Goal: Task Accomplishment & Management: Manage account settings

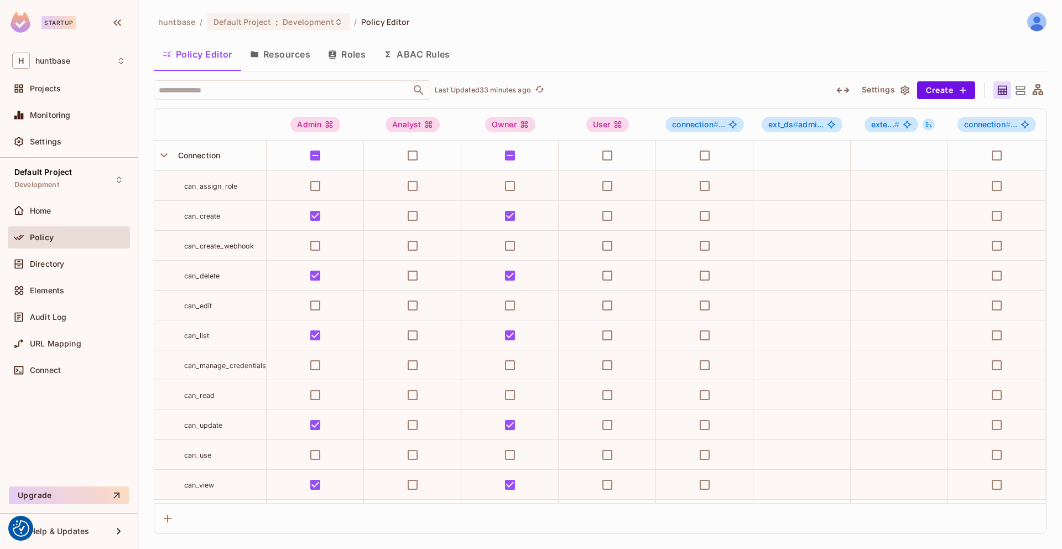
drag, startPoint x: 735, startPoint y: 46, endPoint x: 693, endPoint y: 41, distance: 43.0
click at [693, 41] on div "Policy Editor Resources Roles ABAC Rules" at bounding box center [600, 54] width 893 height 28
drag, startPoint x: 693, startPoint y: 41, endPoint x: 644, endPoint y: 28, distance: 50.5
click at [644, 27] on div "huntbase / Default Project : Development / Policy Editor Policy Editor Resource…" at bounding box center [600, 272] width 893 height 521
drag, startPoint x: 644, startPoint y: 29, endPoint x: 611, endPoint y: 23, distance: 33.8
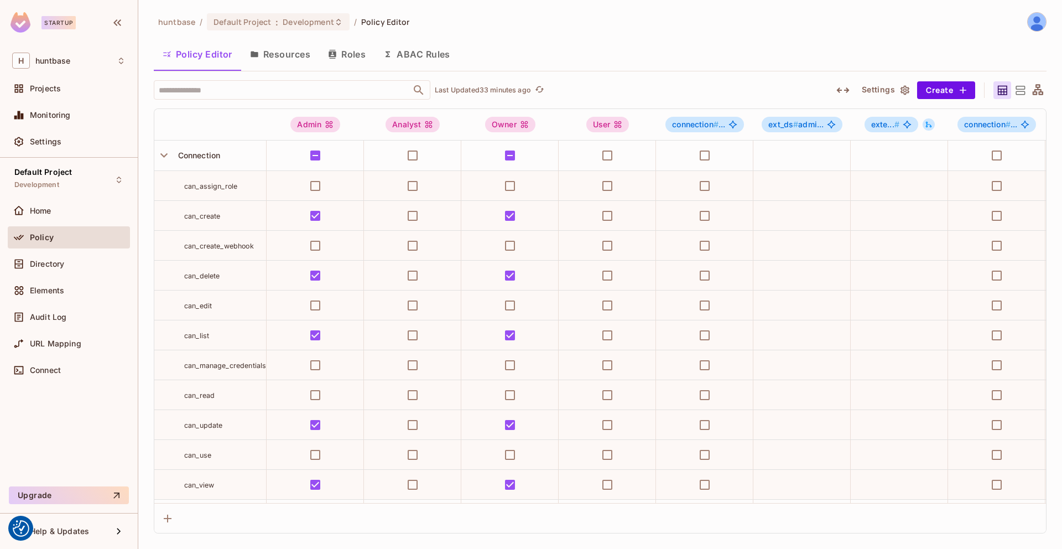
click at [611, 23] on div "huntbase / Default Project : Development / Policy Editor" at bounding box center [600, 21] width 893 height 19
drag, startPoint x: 611, startPoint y: 23, endPoint x: 597, endPoint y: 22, distance: 13.9
click at [597, 22] on div "huntbase / Default Project : Development / Policy Editor" at bounding box center [600, 21] width 893 height 19
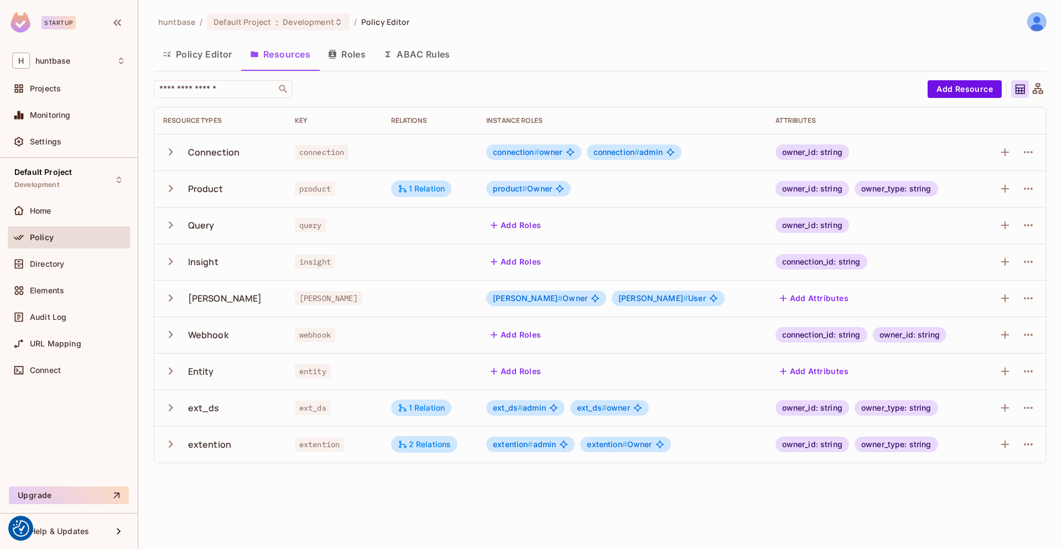
click at [169, 152] on icon "button" at bounding box center [170, 151] width 15 height 15
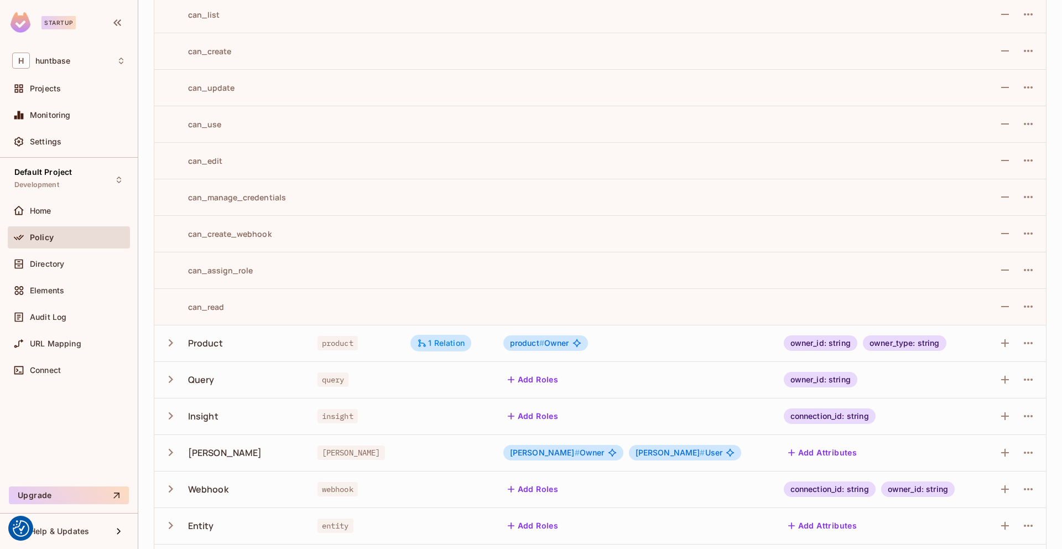
scroll to position [256, 0]
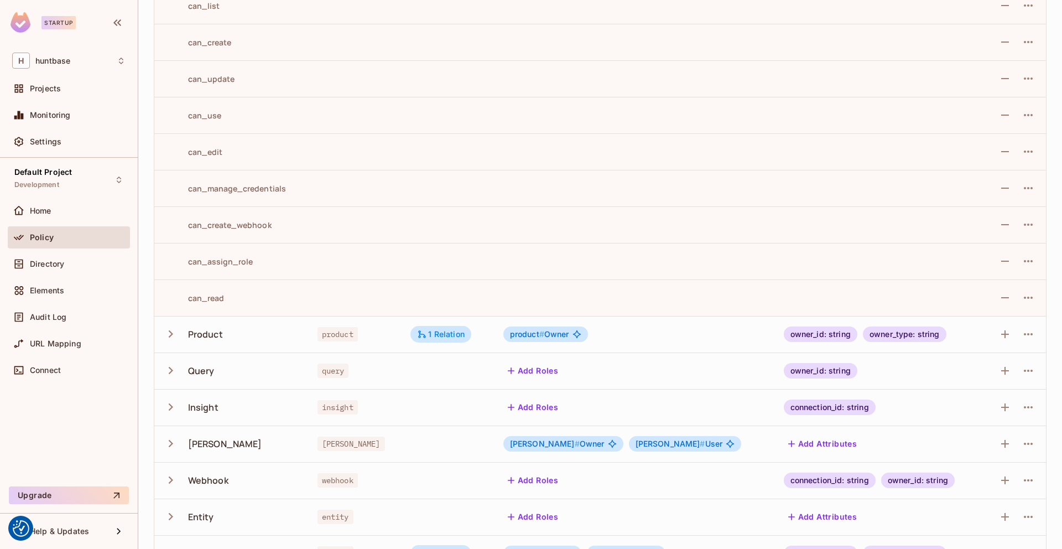
click at [182, 337] on div "Product" at bounding box center [231, 333] width 137 height 23
click at [171, 329] on icon "button" at bounding box center [170, 333] width 15 height 15
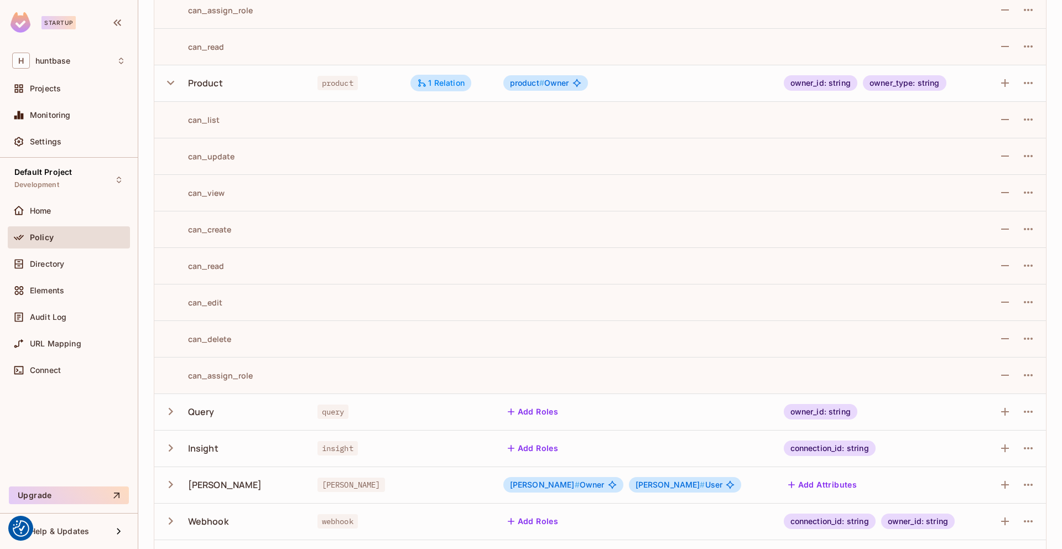
scroll to position [477, 0]
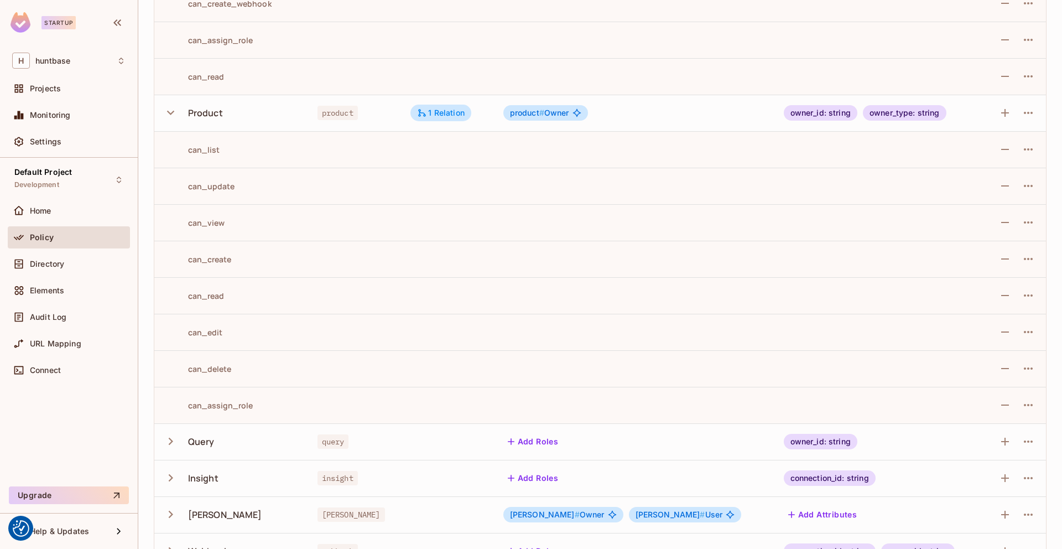
click at [166, 435] on icon "button" at bounding box center [170, 441] width 15 height 15
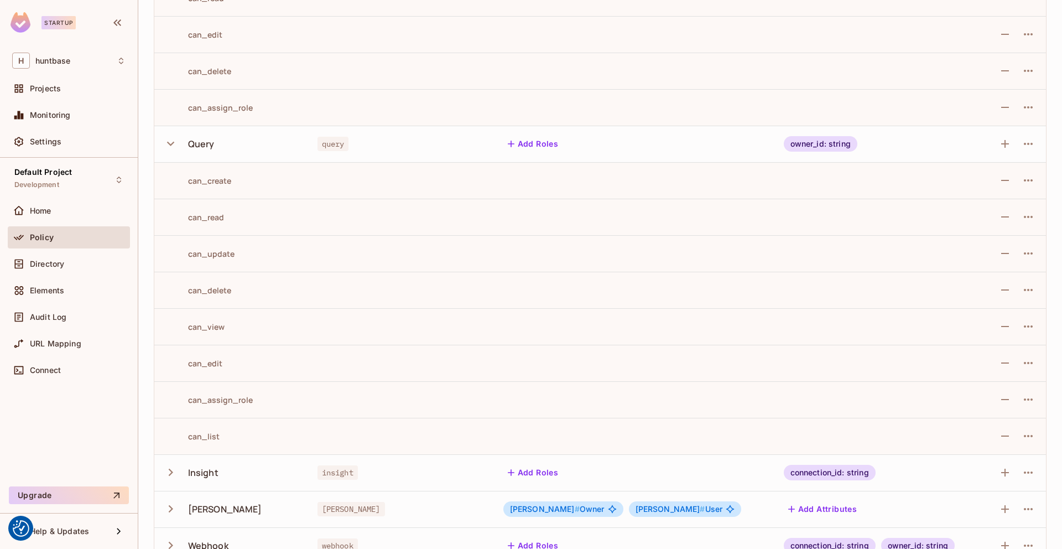
scroll to position [860, 0]
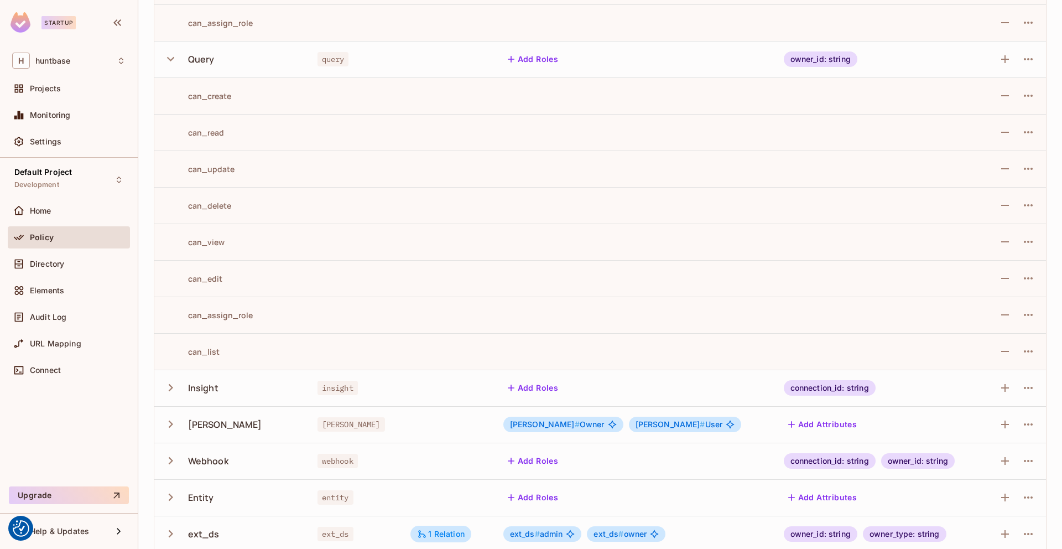
click at [181, 390] on button "button" at bounding box center [172, 388] width 19 height 24
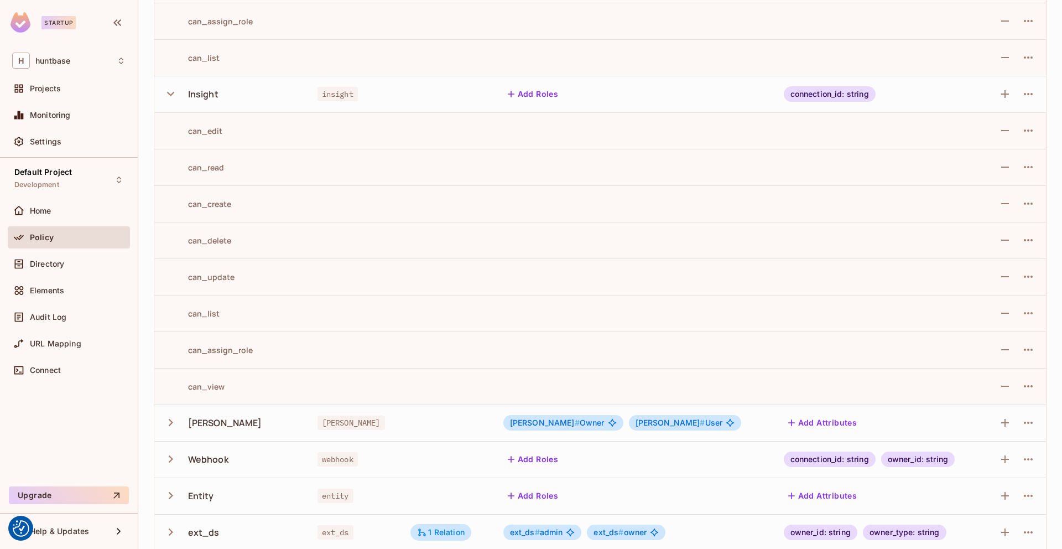
scroll to position [1165, 0]
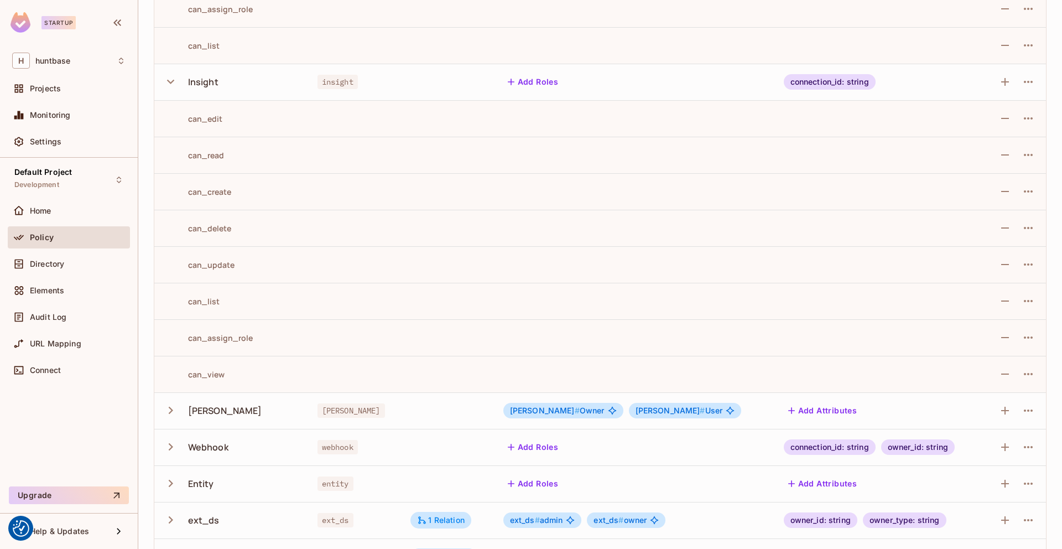
click at [165, 412] on icon "button" at bounding box center [170, 410] width 15 height 15
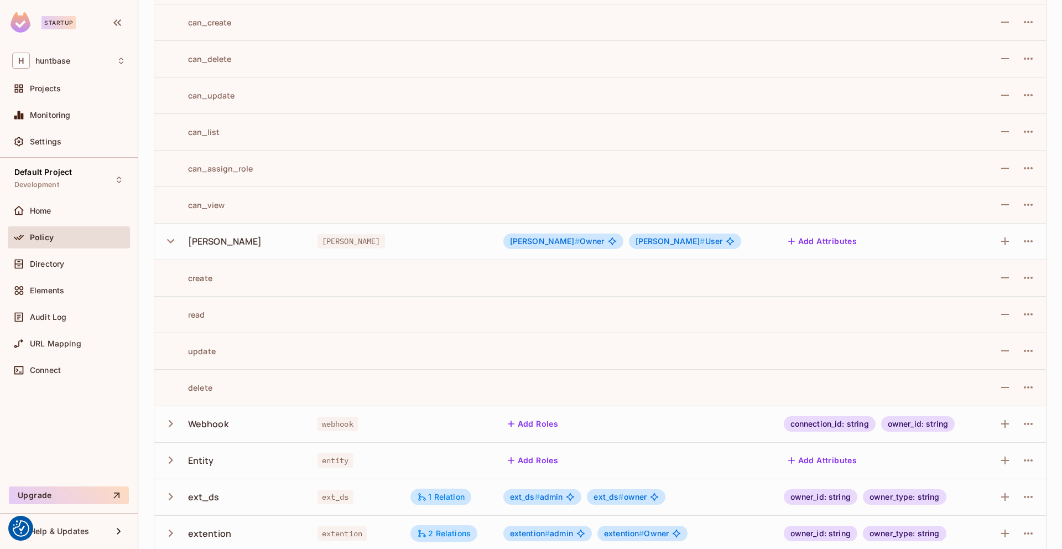
scroll to position [1336, 0]
click at [169, 418] on icon "button" at bounding box center [170, 421] width 15 height 15
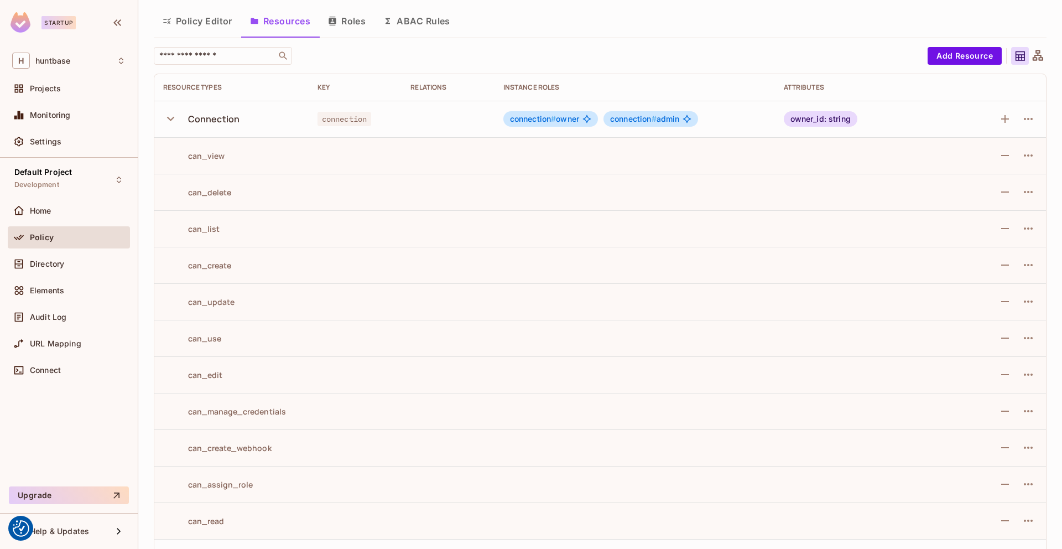
scroll to position [0, 0]
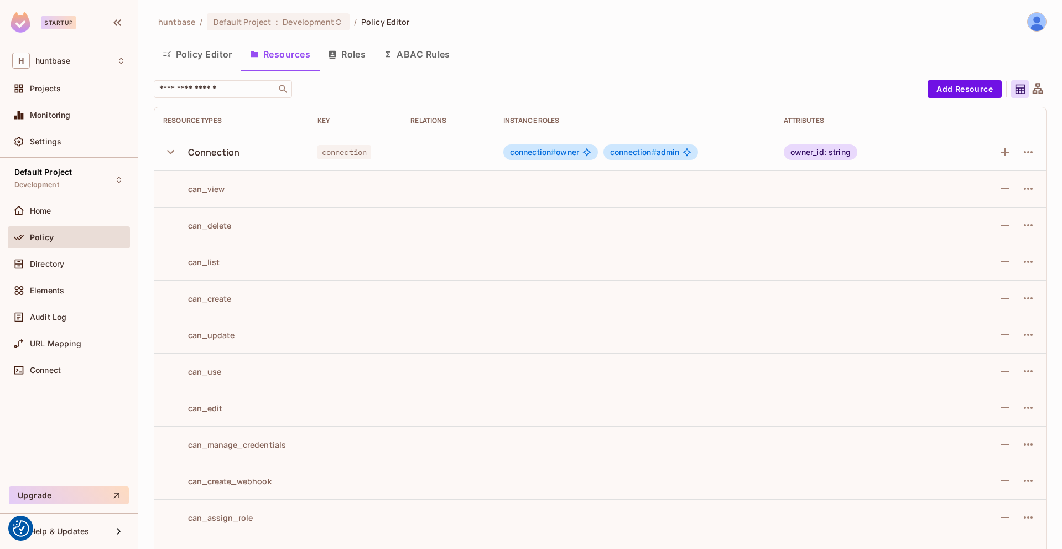
click at [216, 53] on button "Policy Editor" at bounding box center [197, 54] width 87 height 28
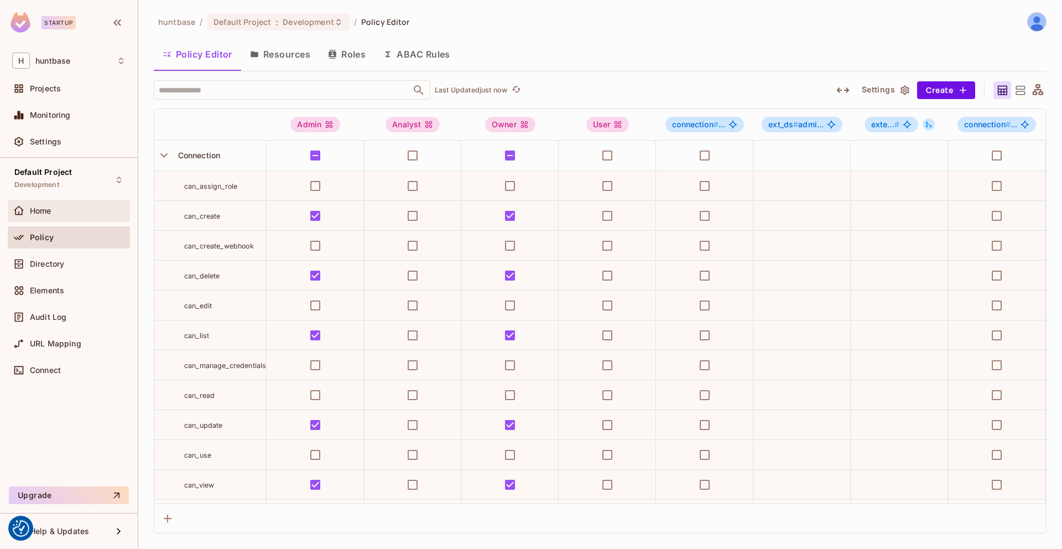
click at [56, 208] on div "Home" at bounding box center [78, 210] width 96 height 9
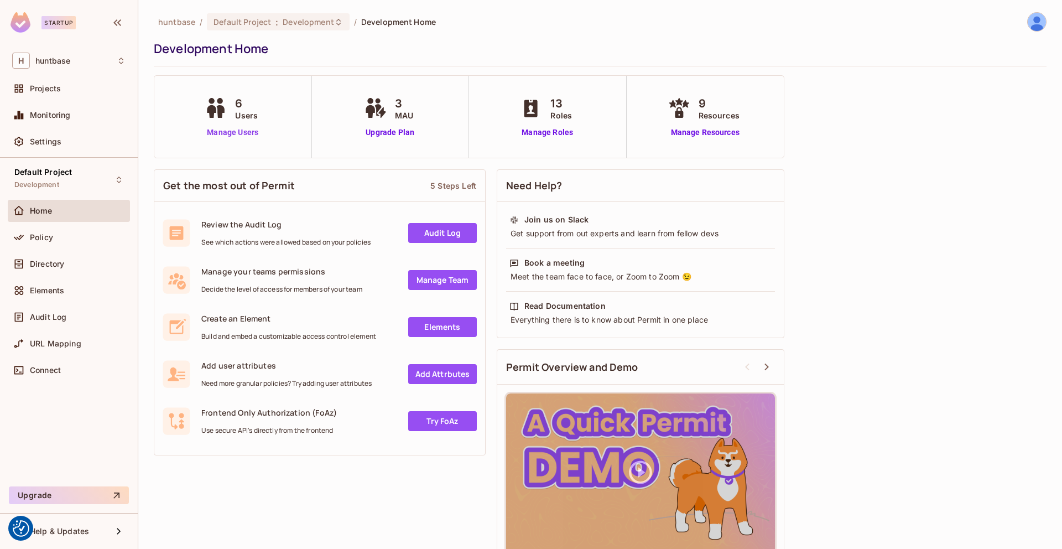
click at [233, 134] on link "Manage Users" at bounding box center [232, 133] width 61 height 12
